Goal: Use online tool/utility: Utilize a website feature to perform a specific function

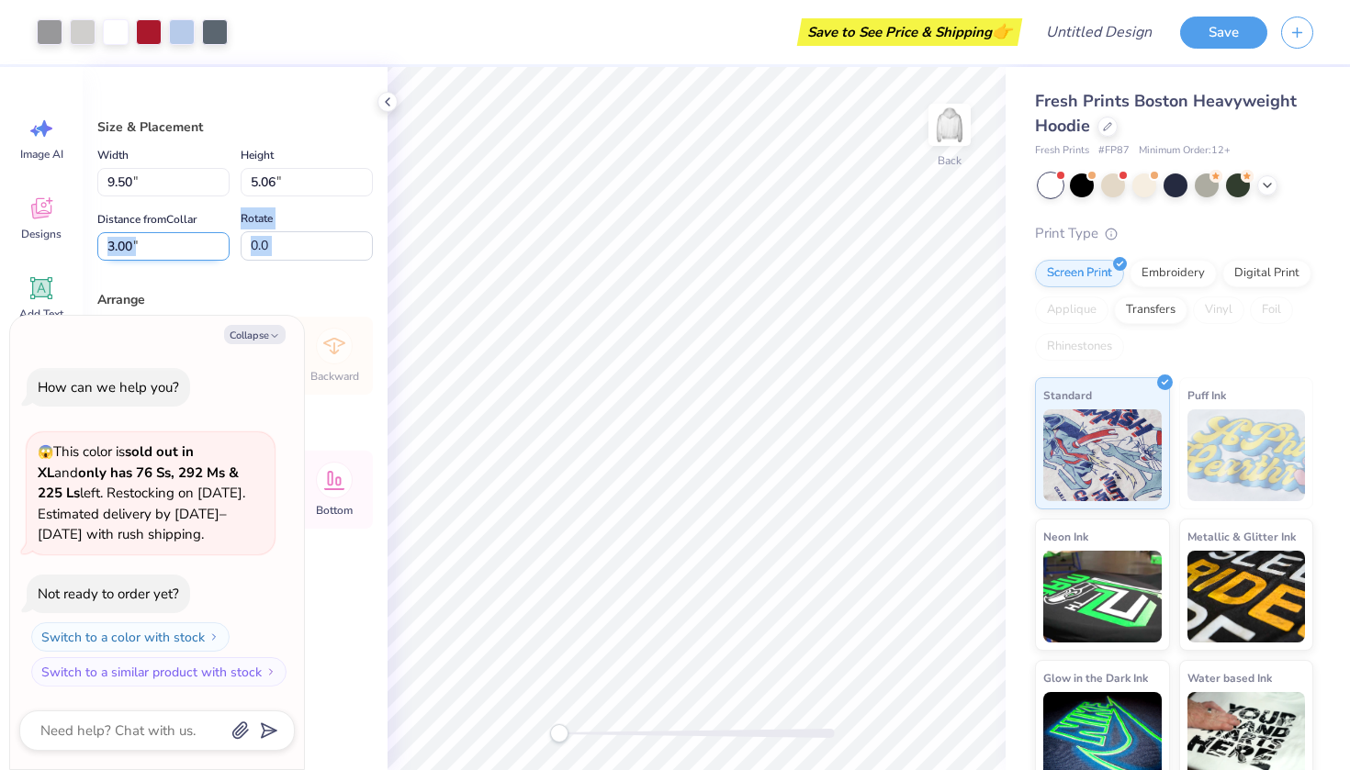
drag, startPoint x: 217, startPoint y: 282, endPoint x: 217, endPoint y: 236, distance: 45.9
click at [217, 236] on input "3.00" at bounding box center [163, 246] width 132 height 28
click at [227, 294] on div "Arrange" at bounding box center [234, 299] width 275 height 19
click at [253, 331] on button "Collapse" at bounding box center [255, 334] width 62 height 19
type textarea "x"
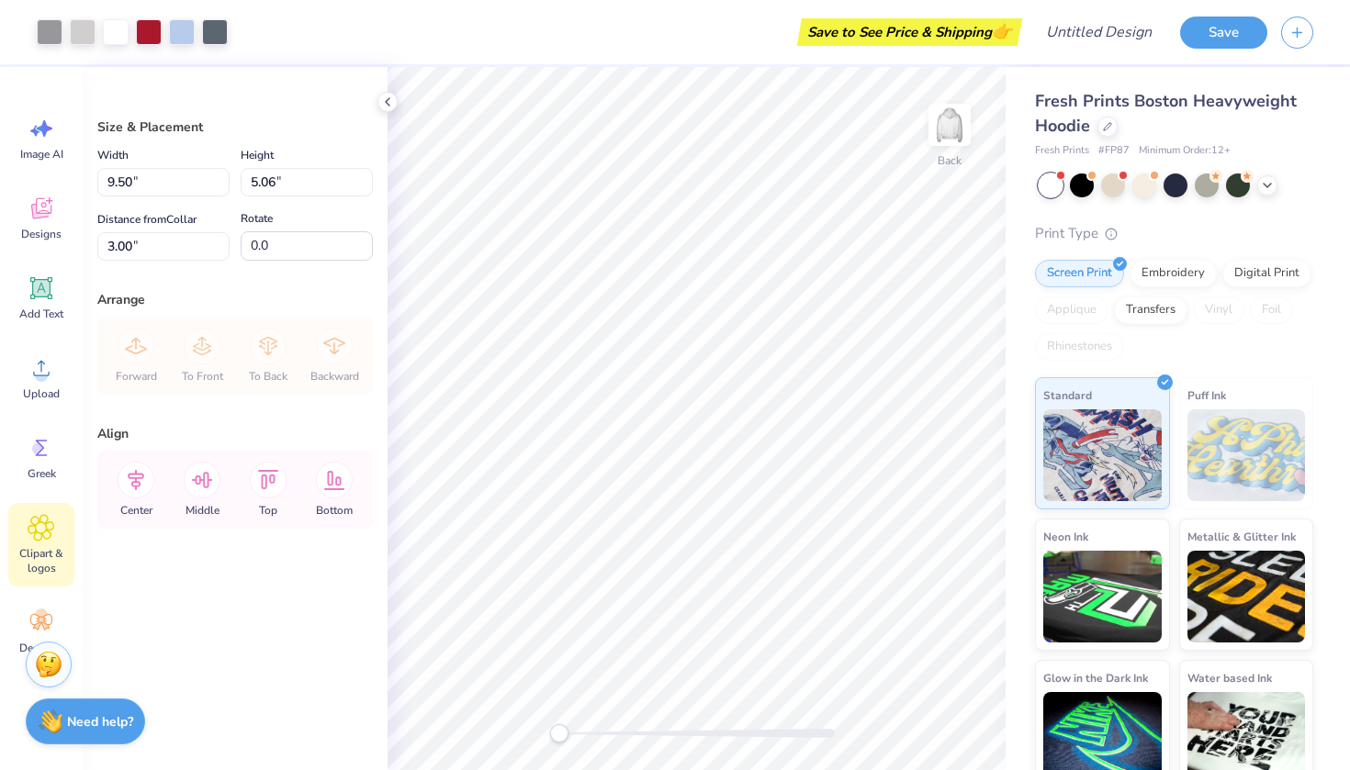
click at [34, 543] on div "Clipart & logos" at bounding box center [41, 545] width 66 height 84
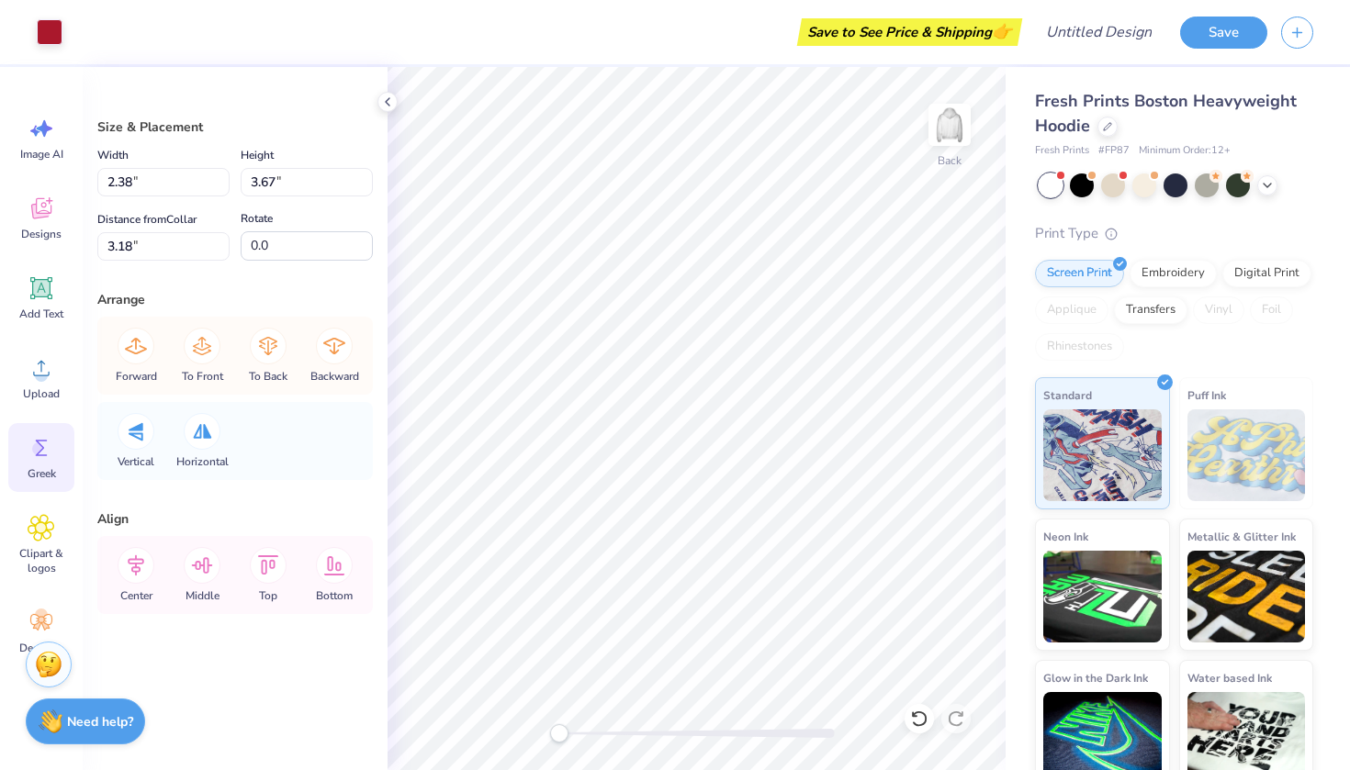
click at [41, 440] on icon at bounding box center [42, 448] width 28 height 28
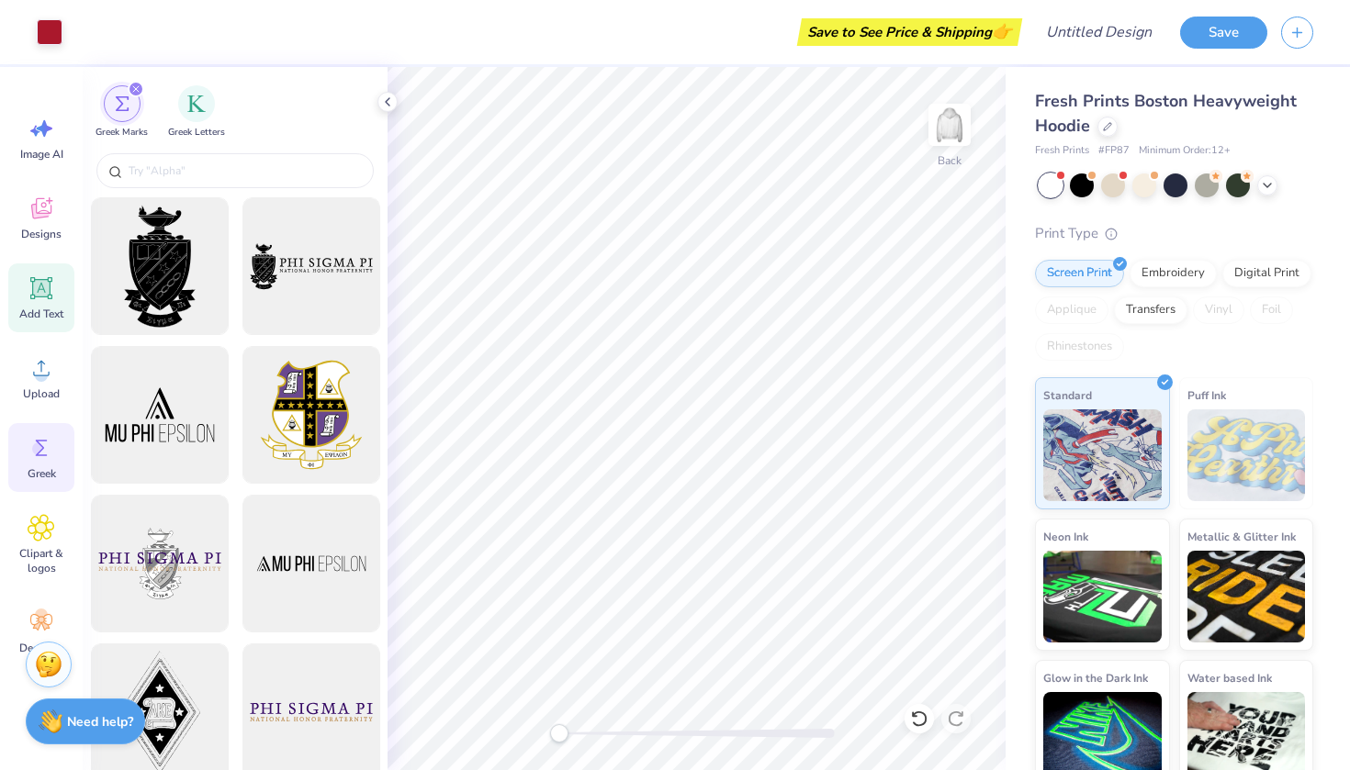
click at [45, 281] on icon at bounding box center [41, 288] width 17 height 17
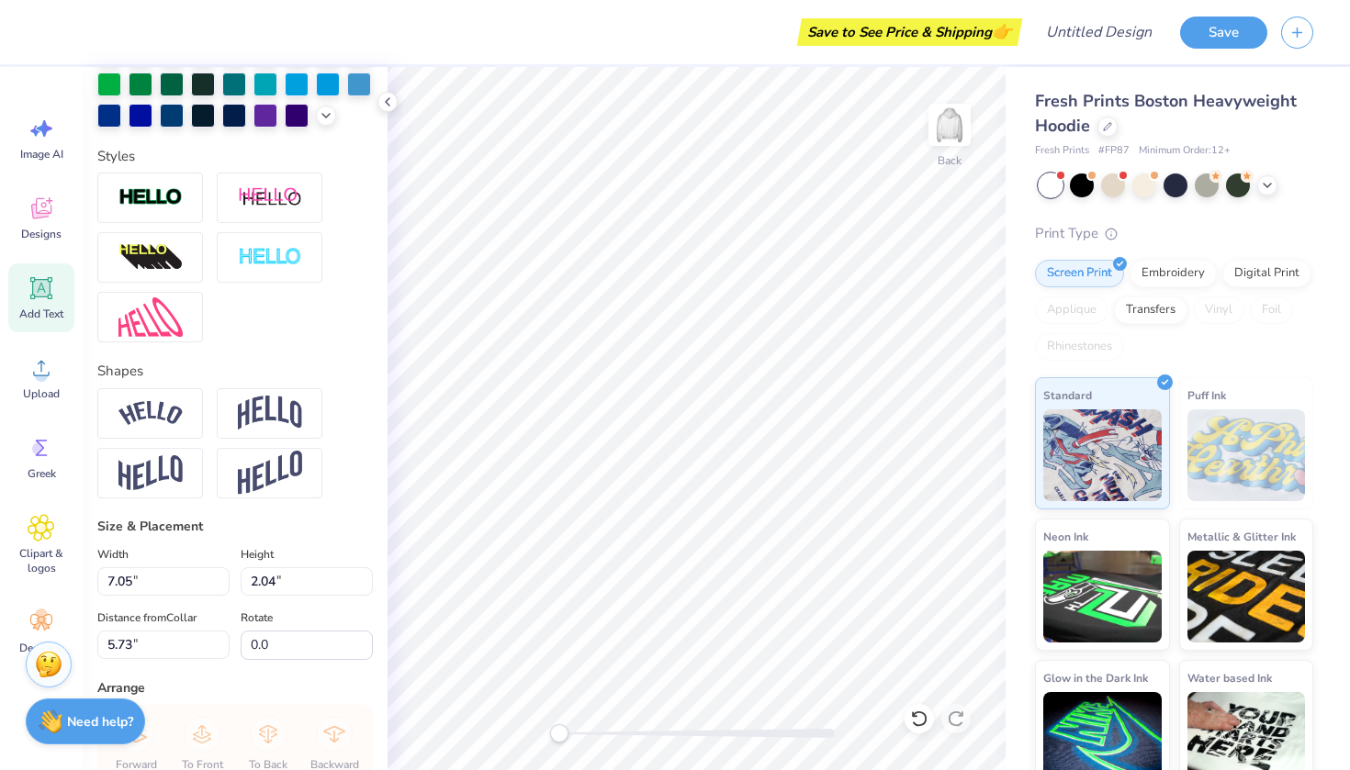
scroll to position [363, 0]
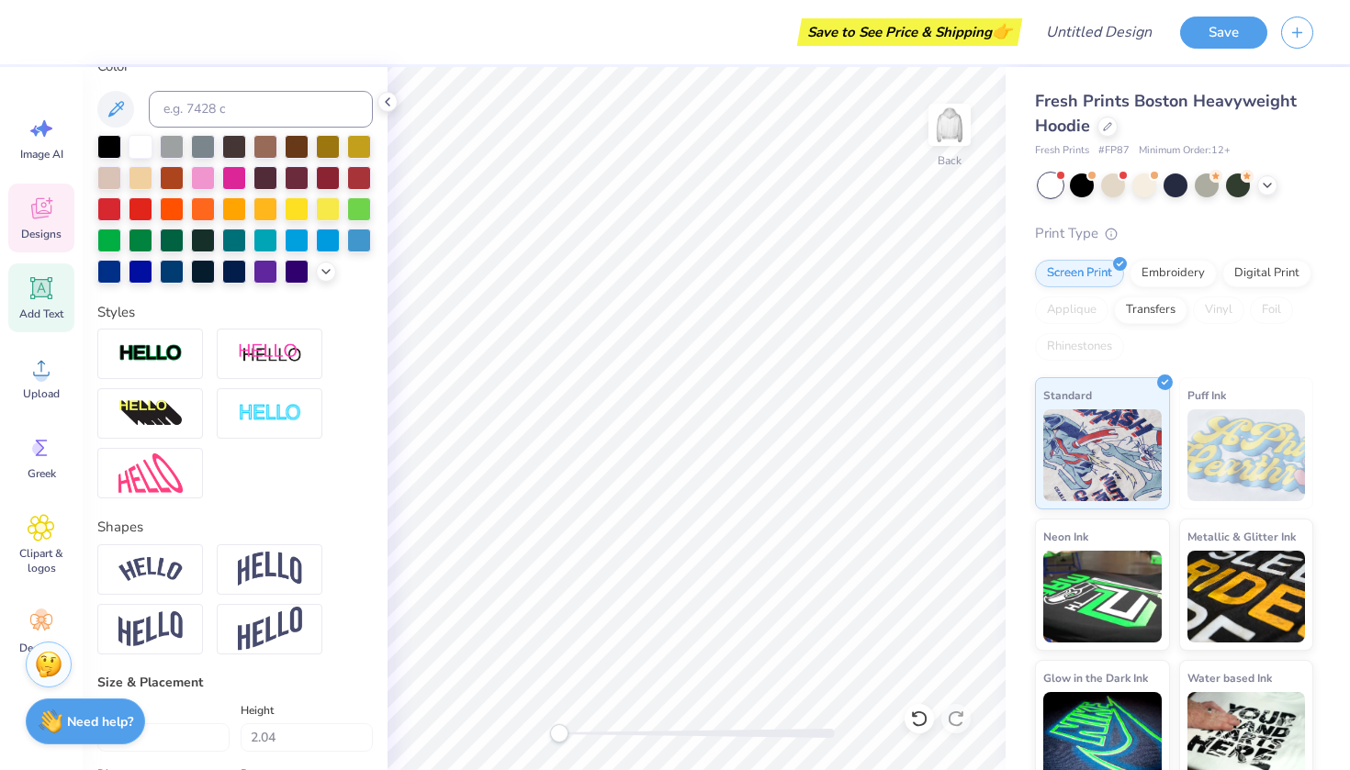
click at [37, 223] on div "Designs" at bounding box center [41, 218] width 66 height 69
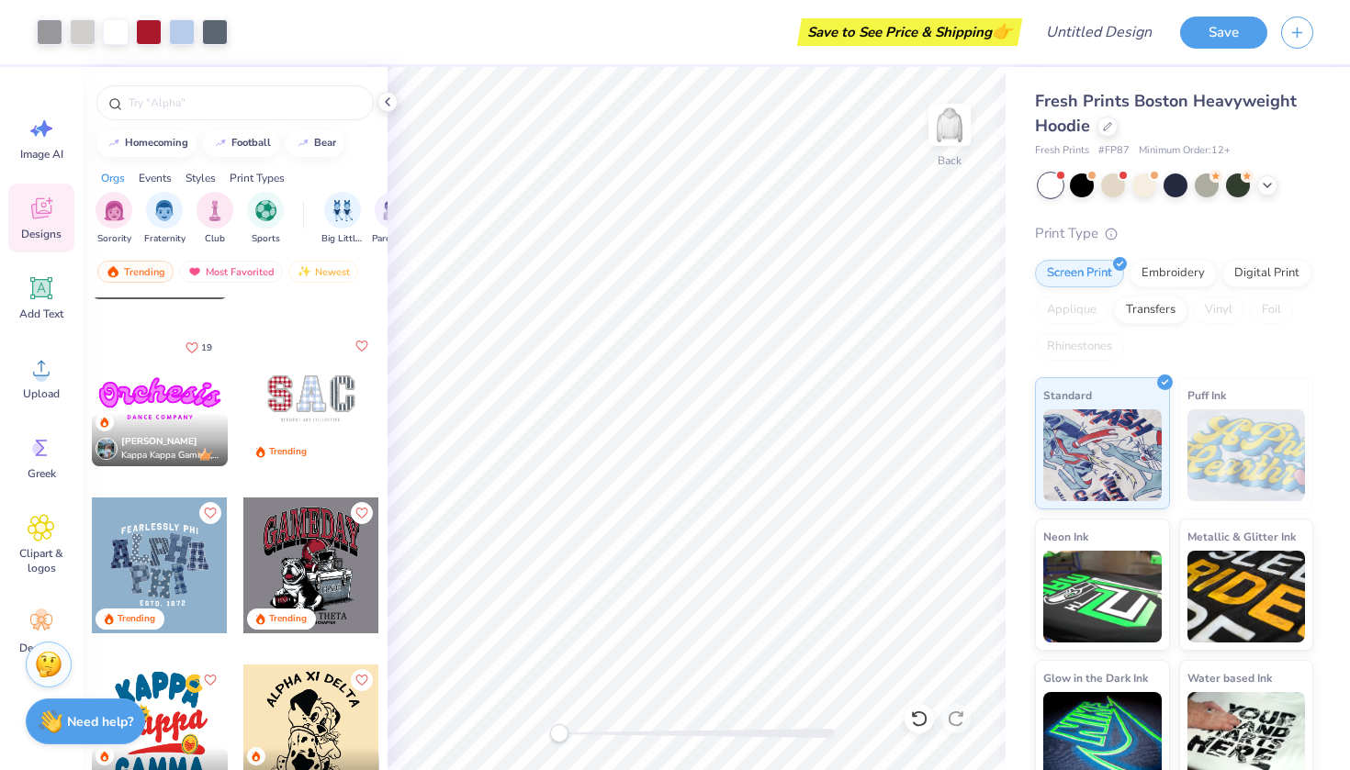
scroll to position [2805, 0]
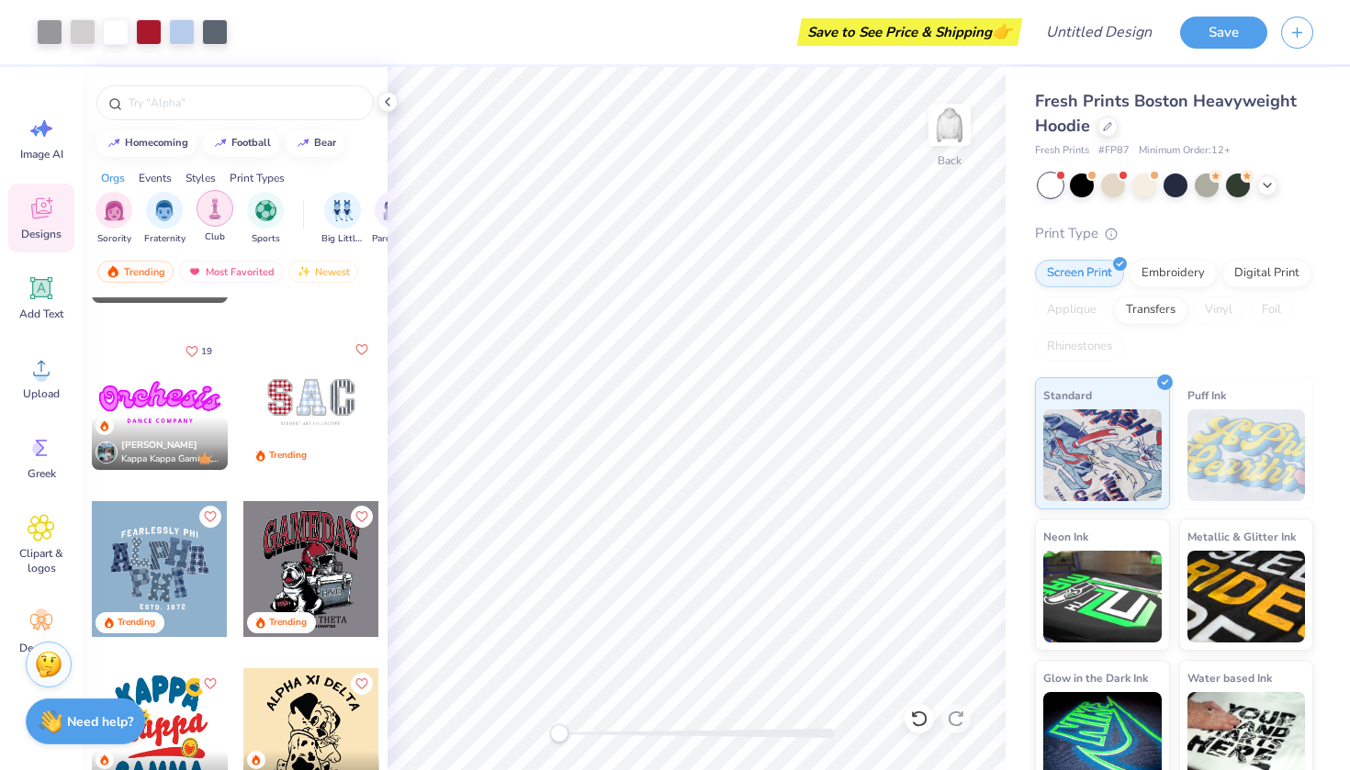
click at [216, 224] on div "filter for Club" at bounding box center [214, 208] width 37 height 37
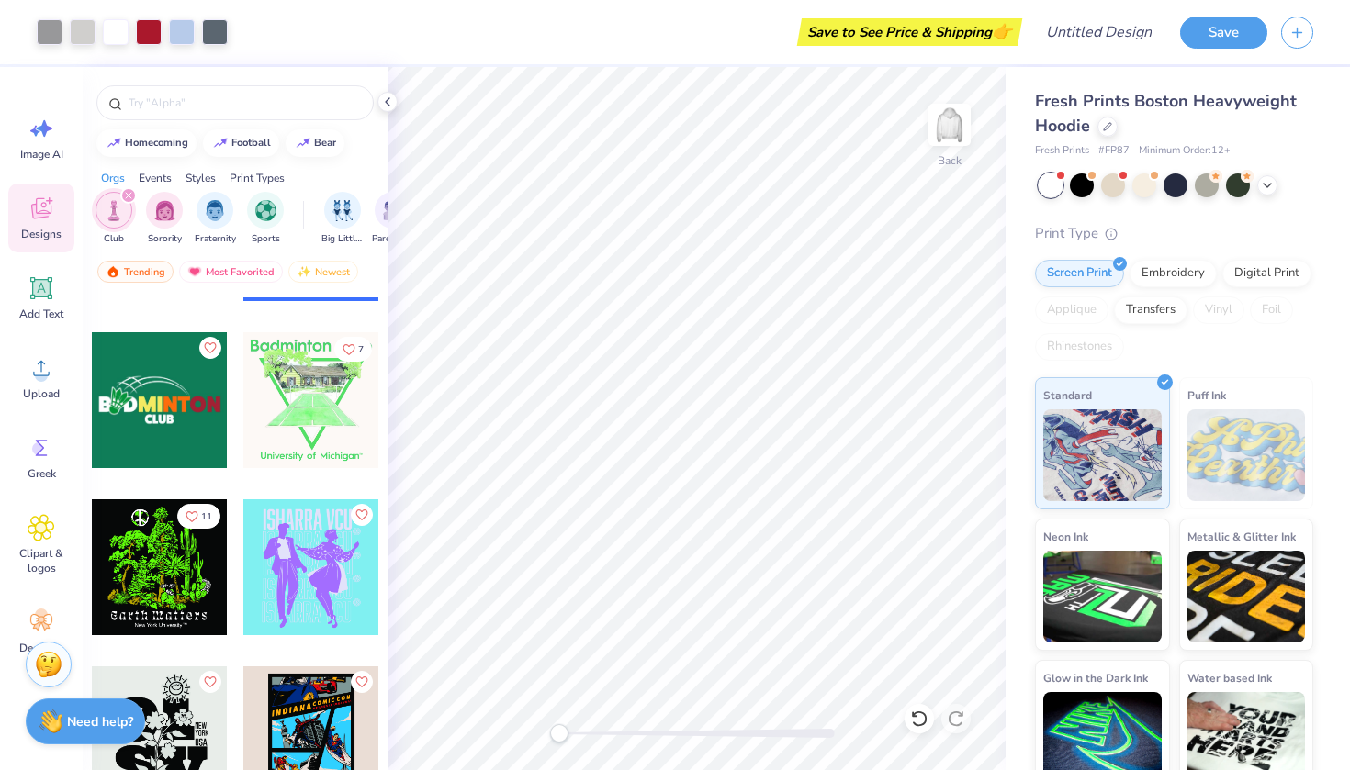
scroll to position [2808, 0]
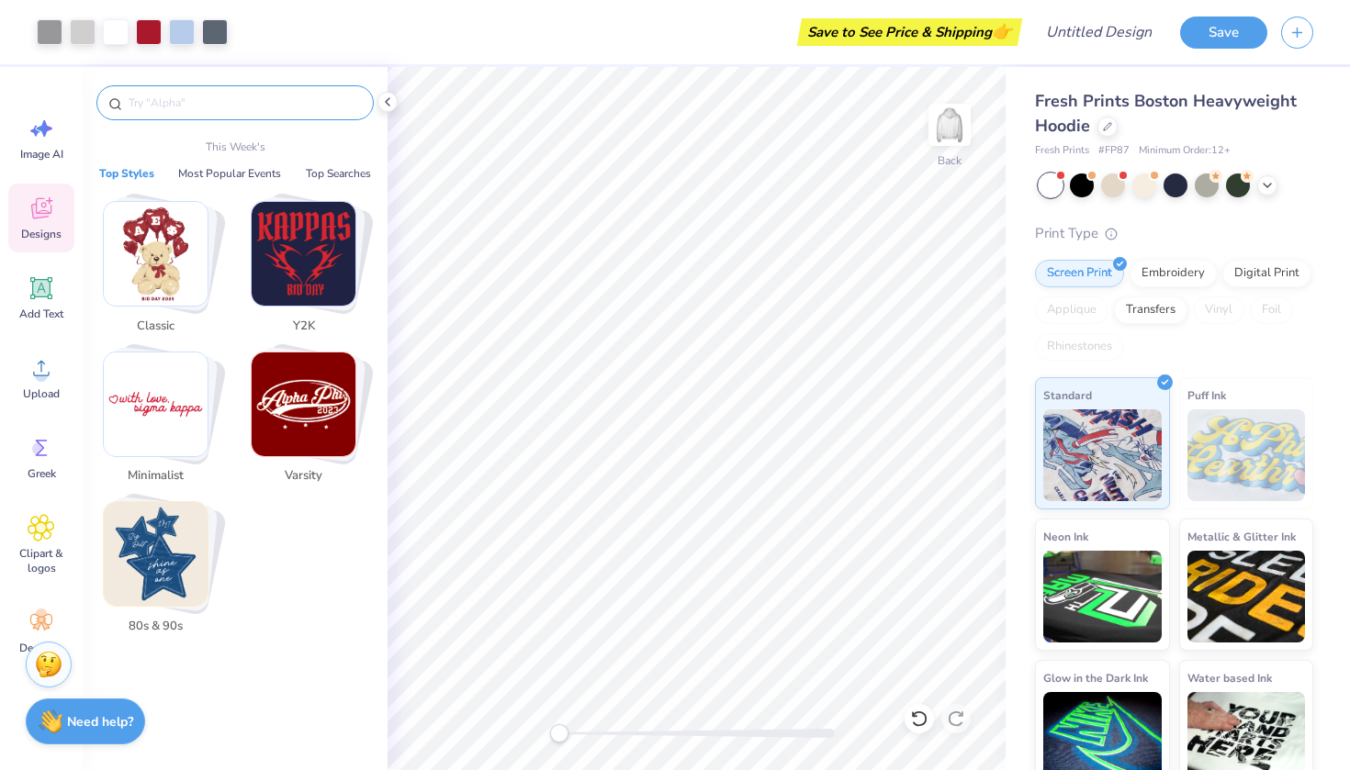
click at [261, 101] on input "text" at bounding box center [244, 103] width 235 height 18
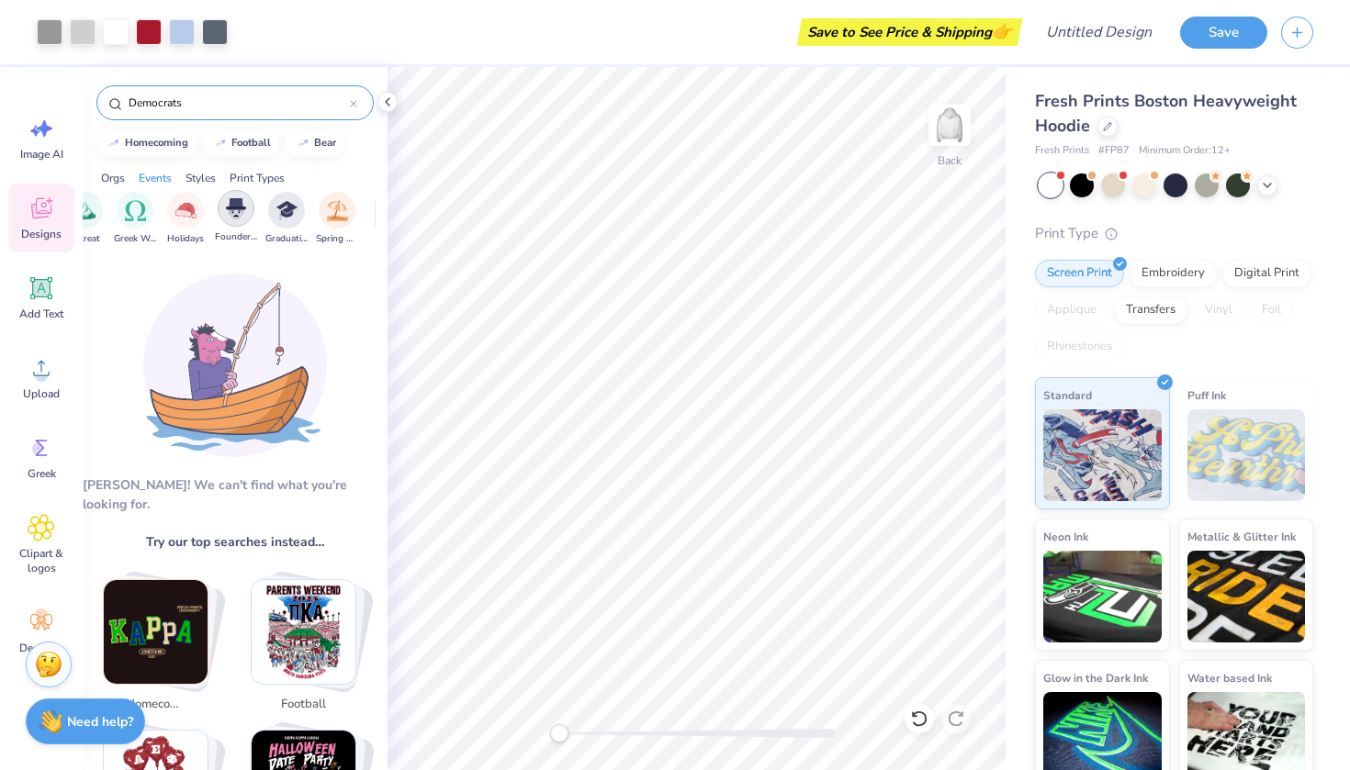
scroll to position [0, 671]
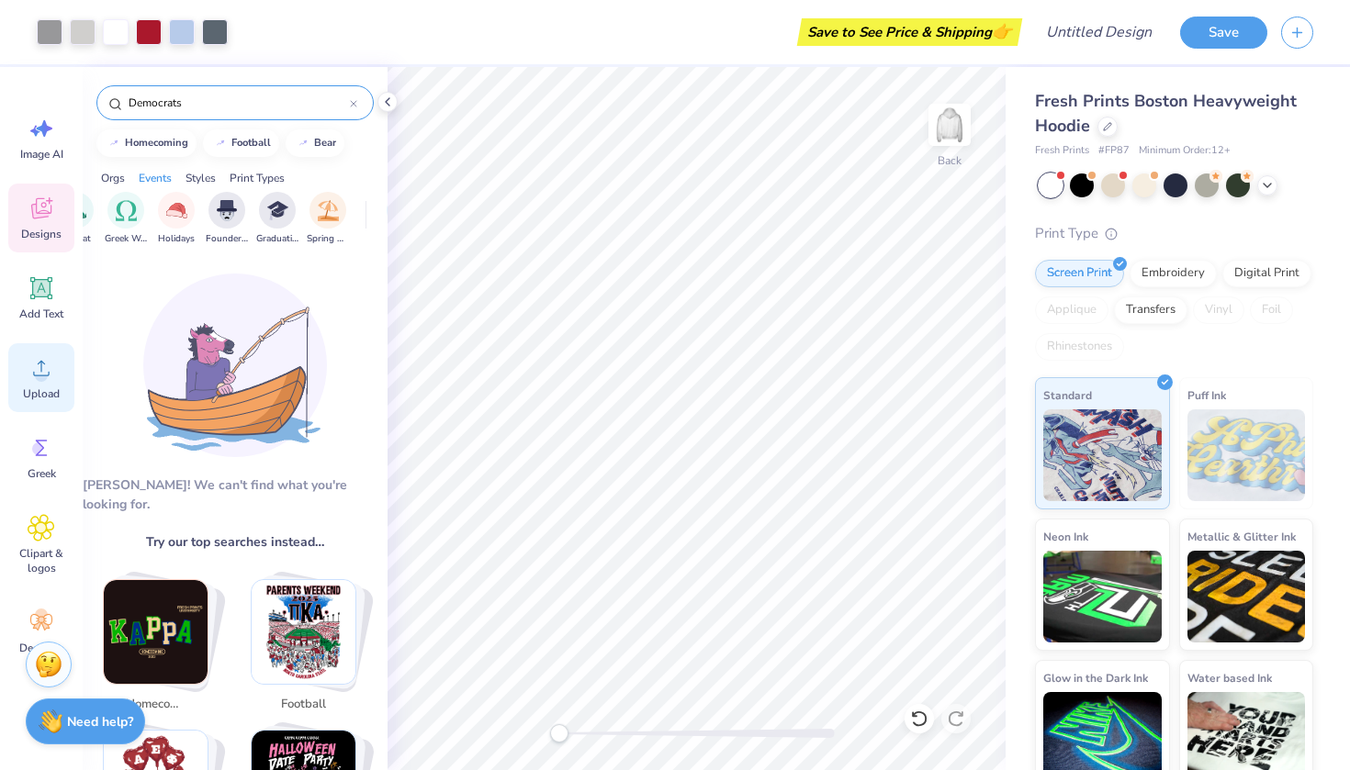
type input "Democrats"
click at [47, 374] on circle at bounding box center [41, 375] width 13 height 13
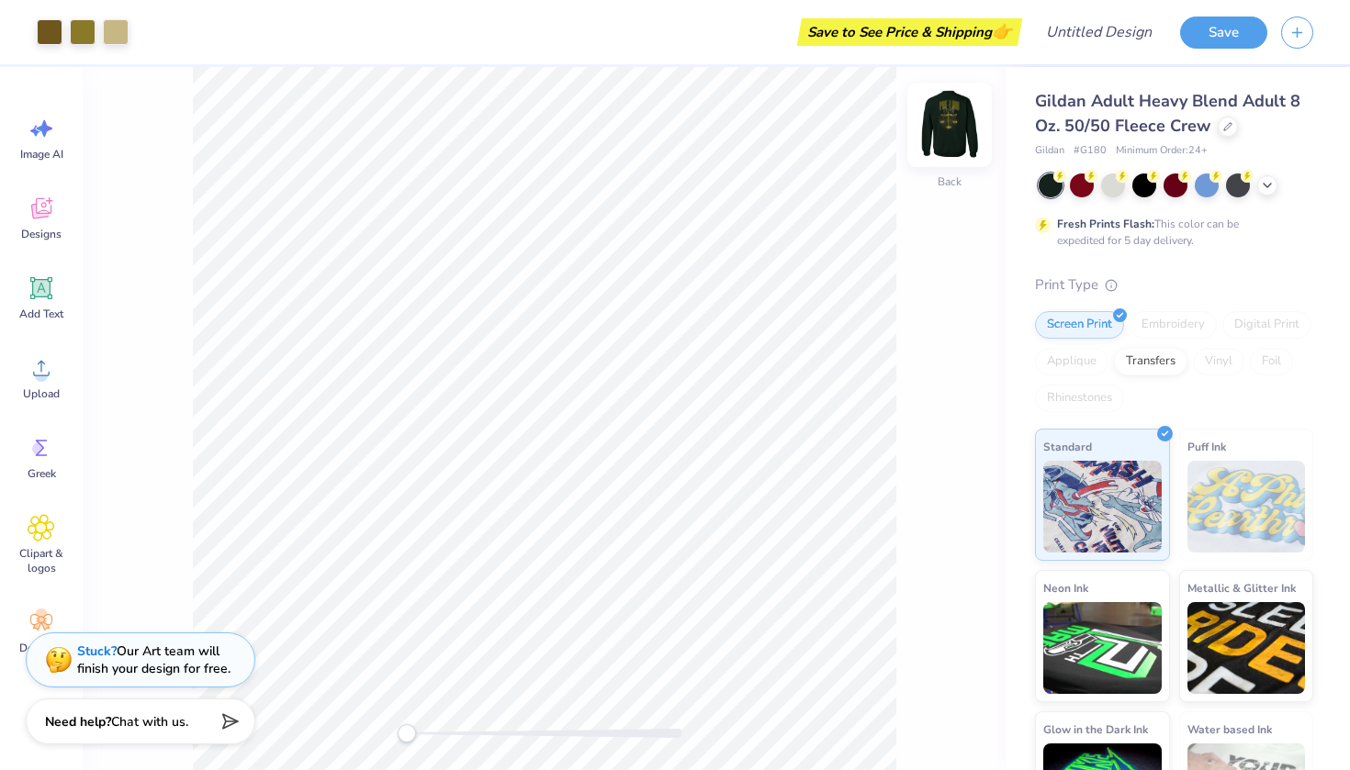
click at [951, 138] on img at bounding box center [949, 124] width 73 height 73
click at [936, 127] on img at bounding box center [949, 124] width 73 height 73
